Goal: Find specific page/section: Find specific page/section

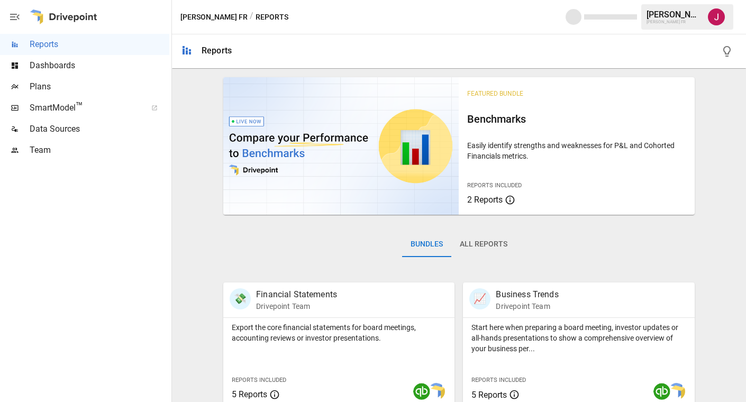
click at [60, 65] on span "Dashboards" at bounding box center [100, 65] width 140 height 13
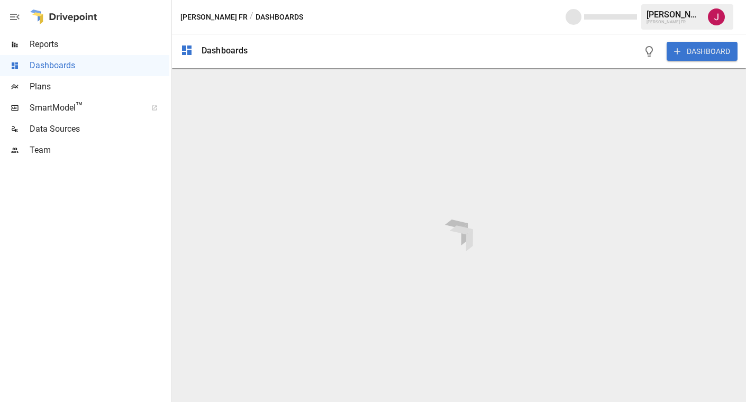
click at [43, 85] on span "Plans" at bounding box center [100, 86] width 140 height 13
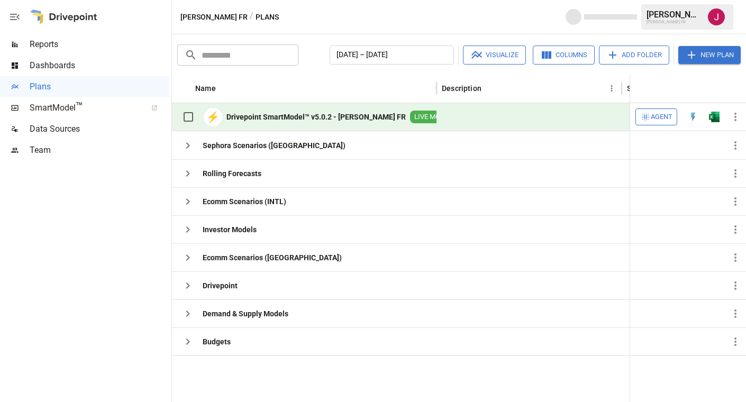
click at [309, 117] on b "Drivepoint SmartModel™ v5.0.2 - [PERSON_NAME] FR" at bounding box center [315, 117] width 179 height 11
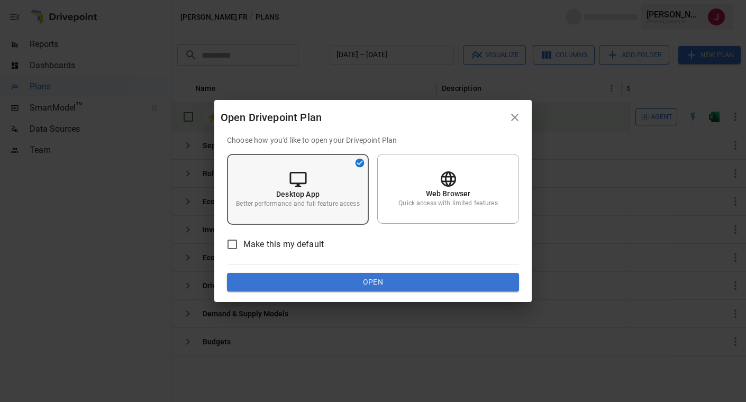
click at [321, 187] on div "Desktop App Better performance and full feature access" at bounding box center [298, 189] width 142 height 71
click at [324, 178] on div "Desktop App Better performance and full feature access" at bounding box center [298, 189] width 142 height 71
click at [395, 287] on button "Open" at bounding box center [373, 282] width 292 height 19
